Goal: Task Accomplishment & Management: Use online tool/utility

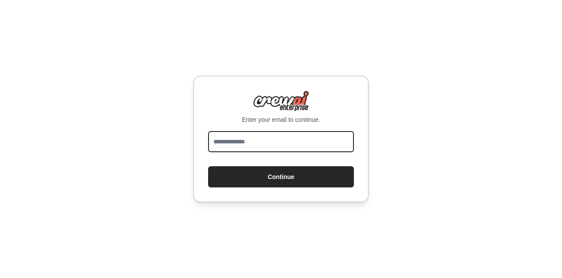
click at [273, 152] on input "email" at bounding box center [281, 141] width 146 height 21
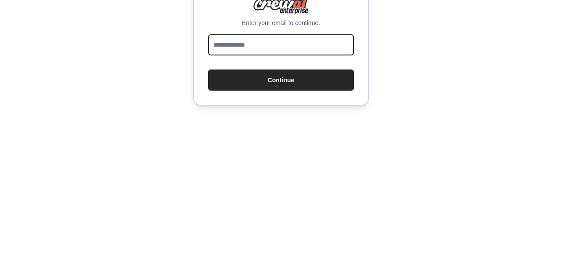
scroll to position [24, 0]
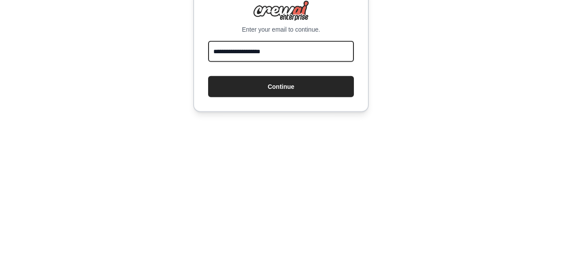
type input "**********"
click at [208, 166] on button "Continue" at bounding box center [281, 176] width 146 height 21
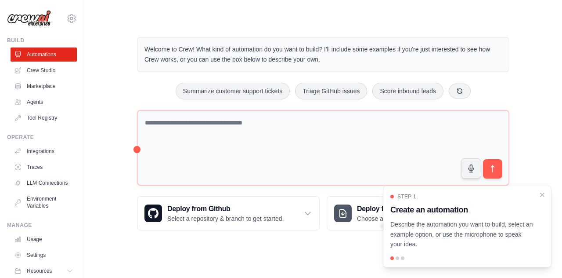
click at [396, 261] on div "Step 1 Create an automation Describe the automation you want to build, select a…" at bounding box center [467, 226] width 169 height 82
click at [401, 258] on div at bounding box center [403, 258] width 4 height 4
click at [477, 163] on button "button" at bounding box center [471, 168] width 20 height 20
click at [471, 172] on button "button" at bounding box center [471, 168] width 20 height 20
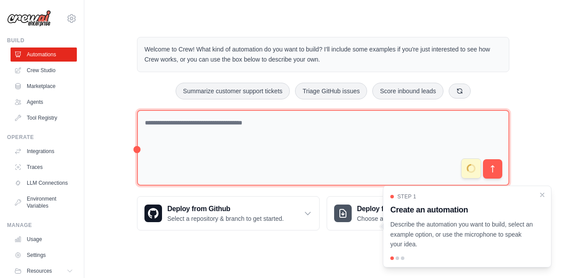
type textarea "**********"
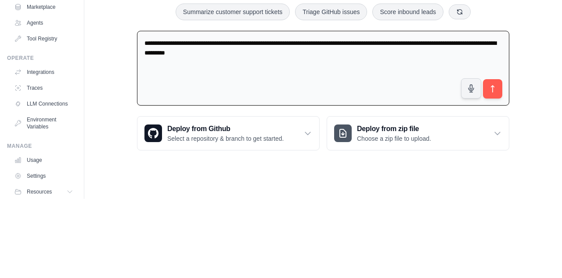
click at [492, 166] on icon "submit" at bounding box center [493, 167] width 9 height 9
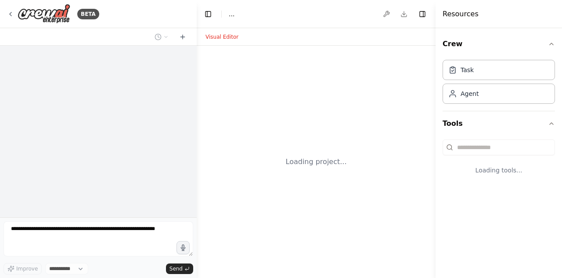
select select "****"
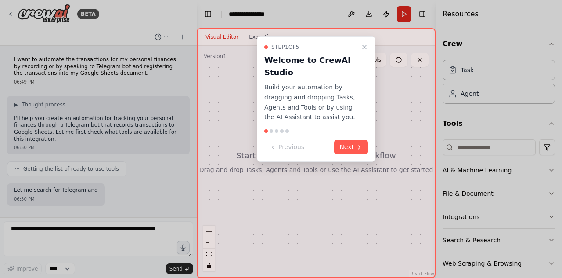
scroll to position [32, 0]
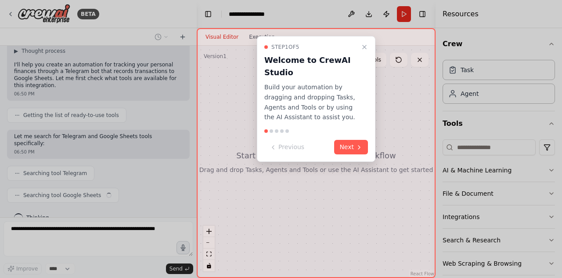
click at [356, 147] on icon at bounding box center [359, 147] width 7 height 7
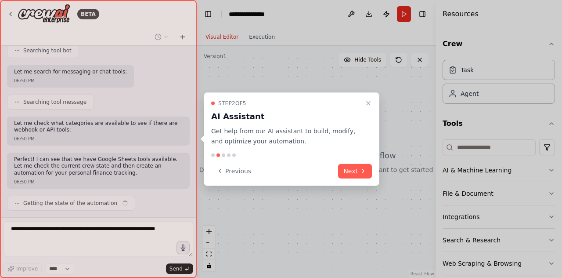
scroll to position [257, 0]
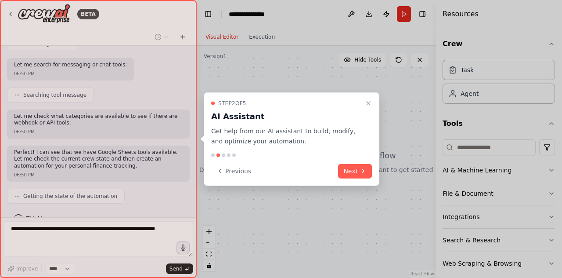
click at [355, 172] on button "Next" at bounding box center [355, 170] width 34 height 14
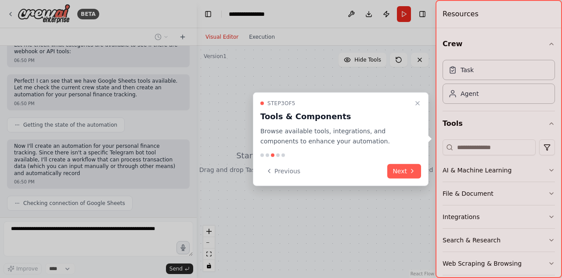
scroll to position [335, 0]
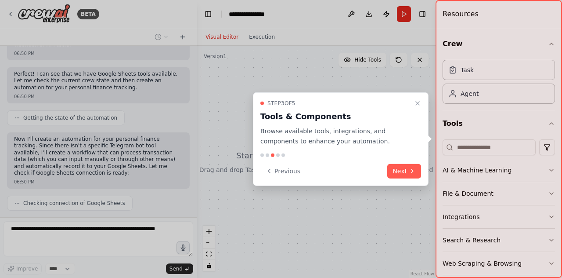
click at [407, 173] on button "Next" at bounding box center [404, 170] width 34 height 14
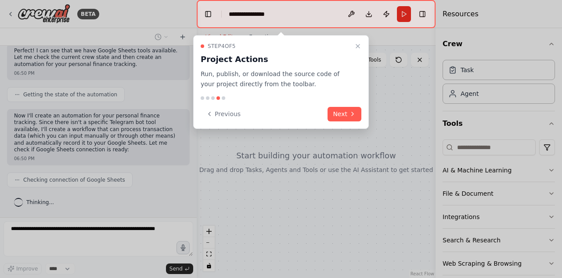
click at [347, 111] on button "Next" at bounding box center [345, 114] width 34 height 14
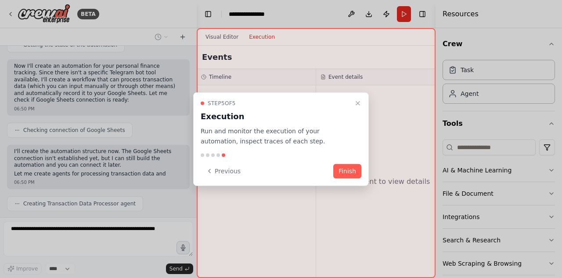
scroll to position [415, 0]
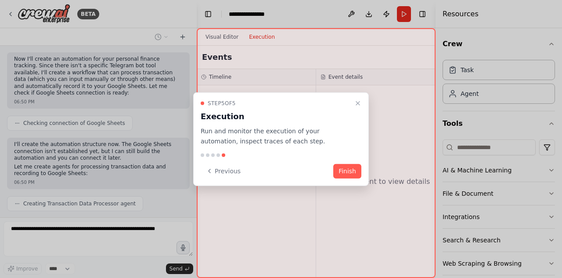
click at [350, 170] on button "Finish" at bounding box center [347, 170] width 28 height 14
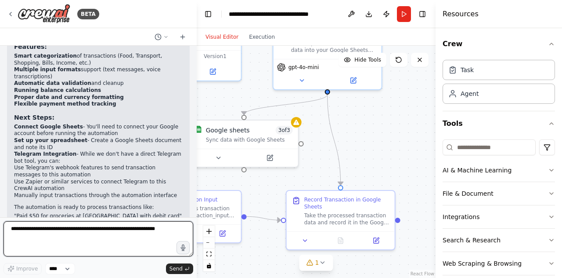
scroll to position [976, 0]
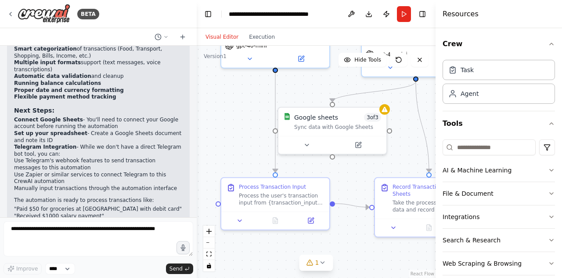
click at [552, 169] on icon "button" at bounding box center [551, 170] width 7 height 7
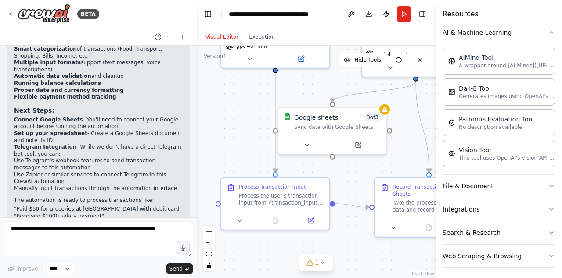
scroll to position [139, 0]
click at [552, 182] on icon "button" at bounding box center [551, 184] width 7 height 7
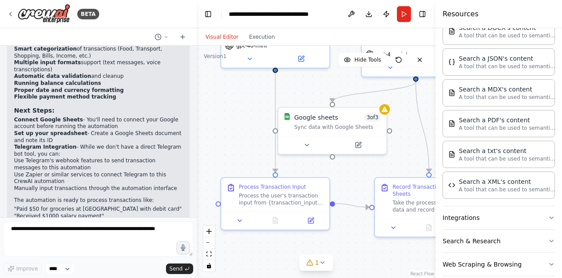
scroll to position [359, 0]
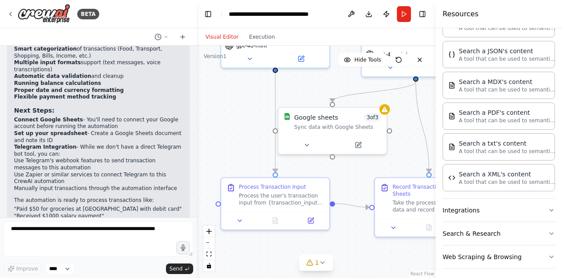
click at [554, 206] on icon "button" at bounding box center [551, 209] width 7 height 7
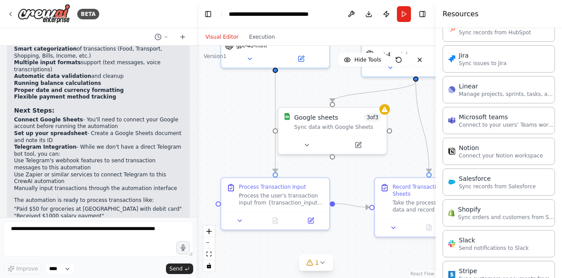
scroll to position [945, 0]
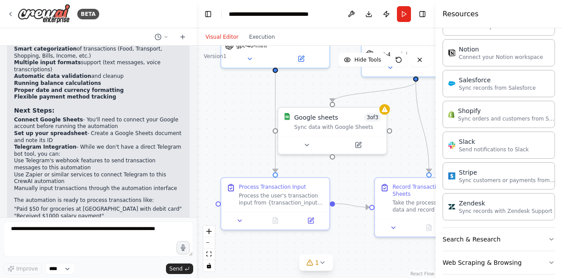
click at [553, 228] on button "Search & Research" at bounding box center [499, 239] width 112 height 23
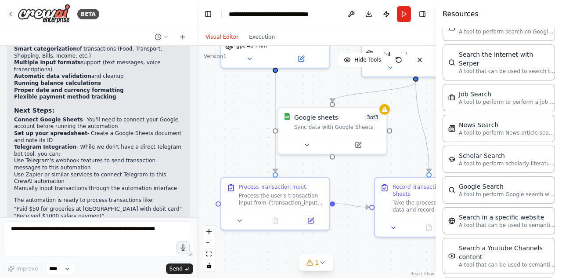
scroll to position [1387, 0]
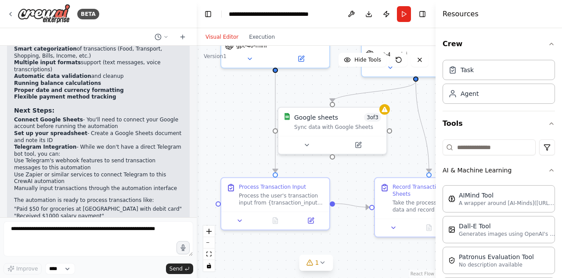
scroll to position [0, 0]
click at [412, 149] on div ".deletable-edge-delete-btn { width: 20px; height: 20px; border: 0px solid #ffff…" at bounding box center [316, 162] width 239 height 232
click at [550, 42] on icon "button" at bounding box center [551, 43] width 7 height 7
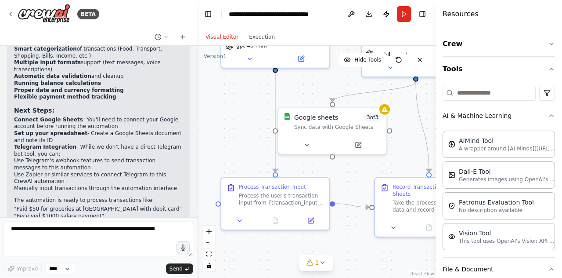
click at [554, 43] on icon "button" at bounding box center [551, 43] width 7 height 7
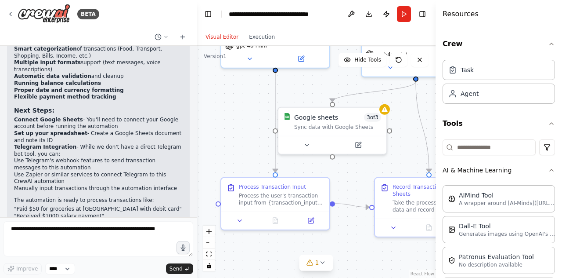
click at [553, 44] on icon "button" at bounding box center [551, 43] width 7 height 7
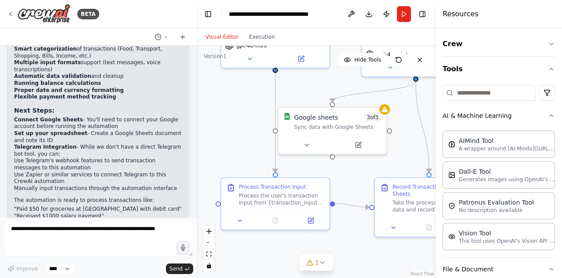
click at [554, 62] on button "Tools" at bounding box center [499, 69] width 112 height 25
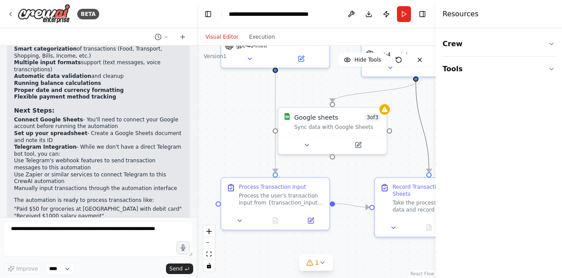
click at [421, 116] on icon "Edge from d839e3ee-08b2-4c38-be41-61befb51e60f to 2a48131e-c392-48ba-936c-8fd30…" at bounding box center [422, 126] width 13 height 91
click at [553, 62] on button "Tools" at bounding box center [499, 69] width 112 height 25
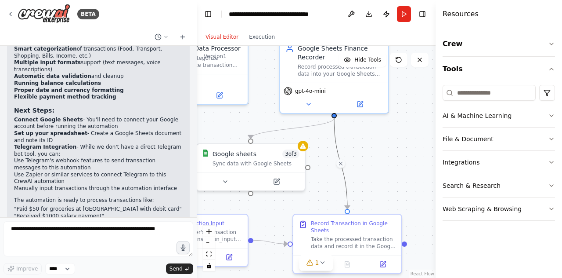
click at [306, 146] on icon at bounding box center [303, 145] width 7 height 7
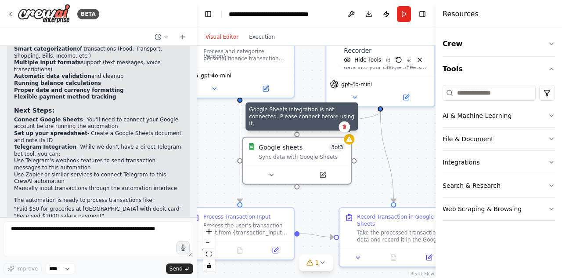
click at [10, 14] on icon at bounding box center [11, 14] width 2 height 4
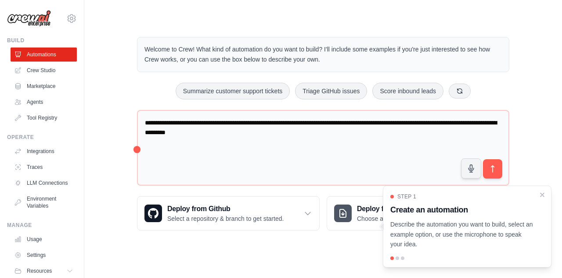
click at [544, 196] on icon "Close walkthrough" at bounding box center [543, 195] width 4 height 4
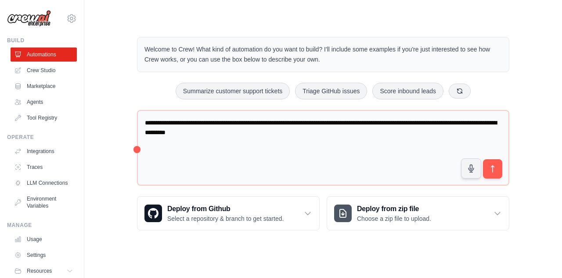
scroll to position [11, 0]
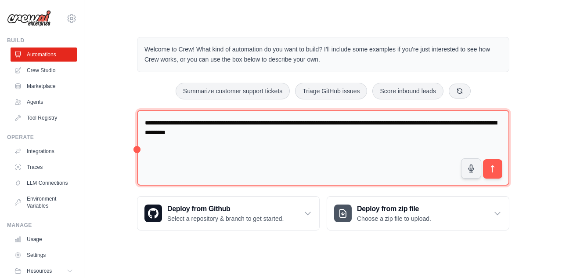
click at [357, 124] on textarea "**********" at bounding box center [323, 148] width 373 height 76
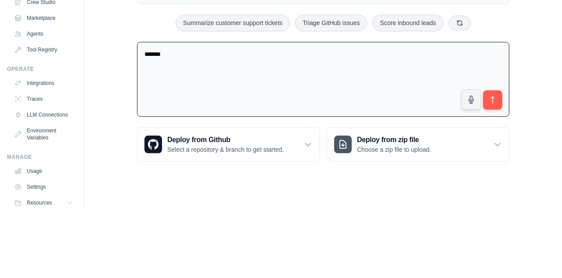
type textarea "*"
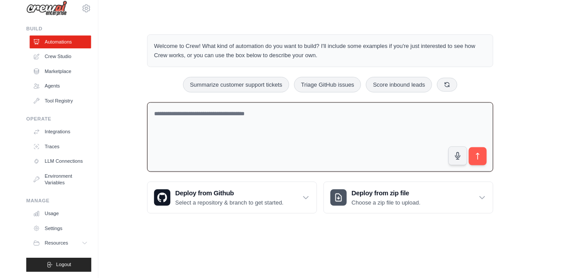
scroll to position [30, 0]
